Goal: Navigation & Orientation: Go to known website

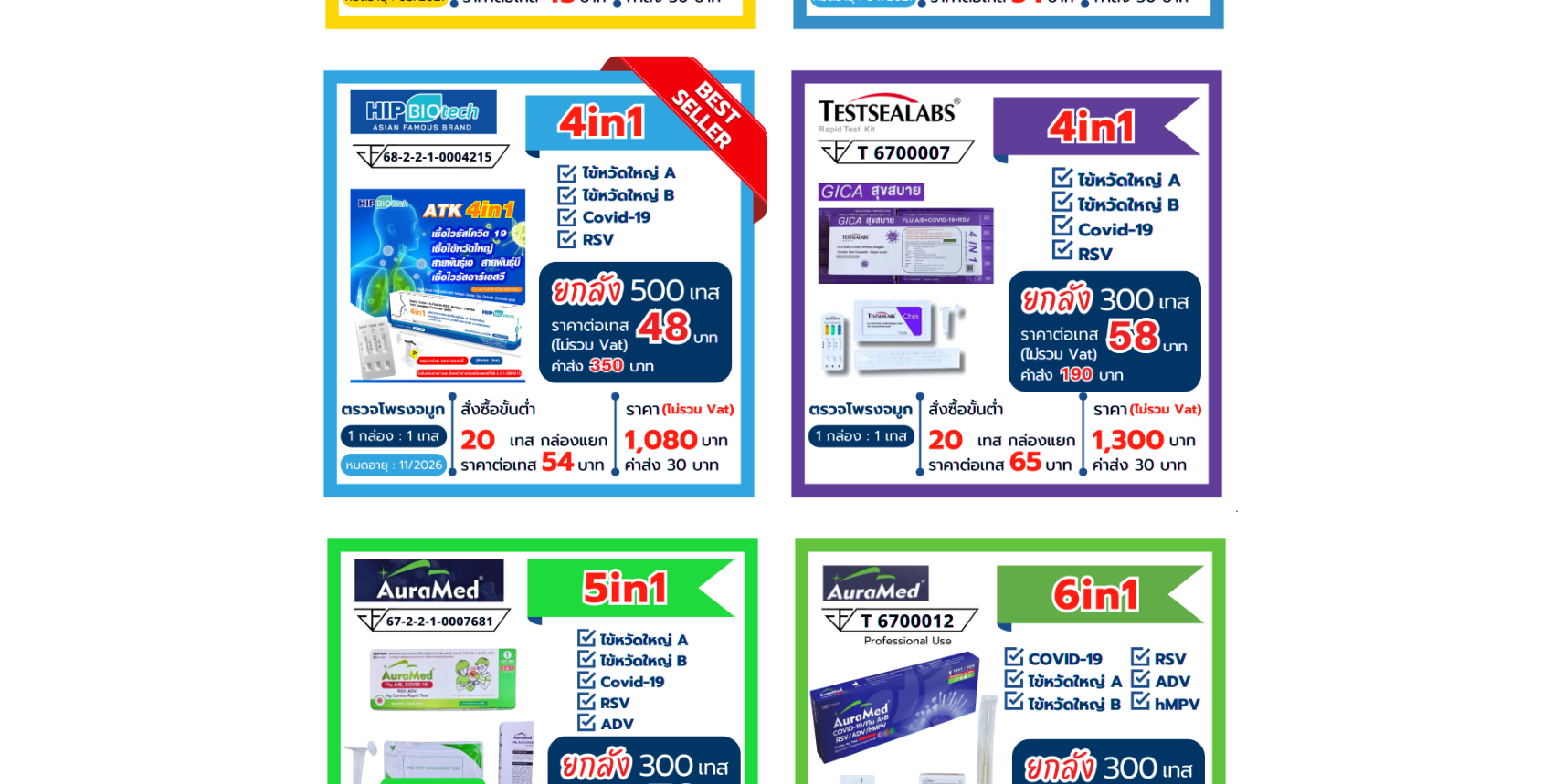
scroll to position [2440, 0]
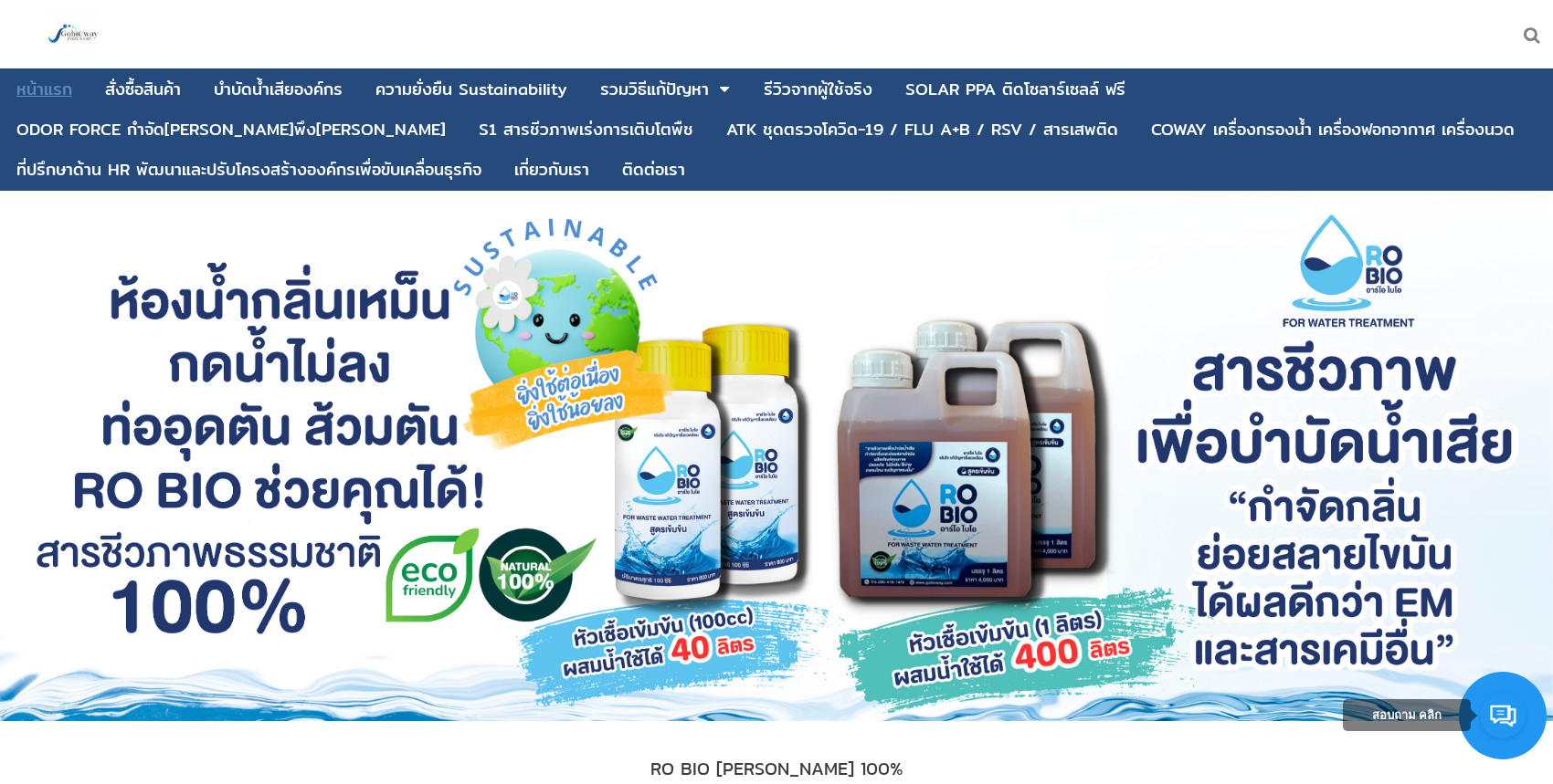
click at [50, 84] on div "หน้าแรก" at bounding box center [45, 89] width 56 height 16
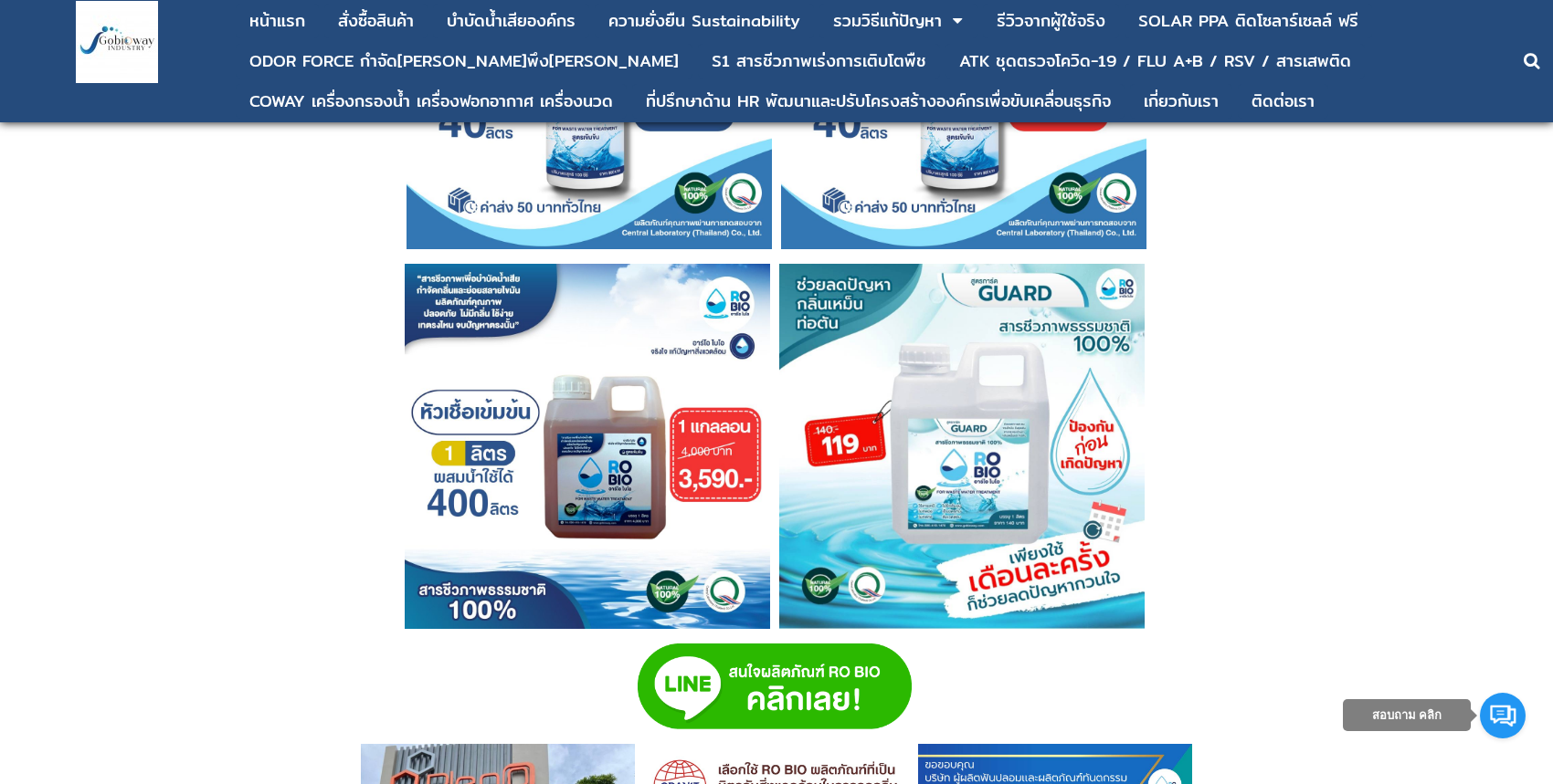
scroll to position [5223, 0]
